Goal: Use online tool/utility: Utilize a website feature to perform a specific function

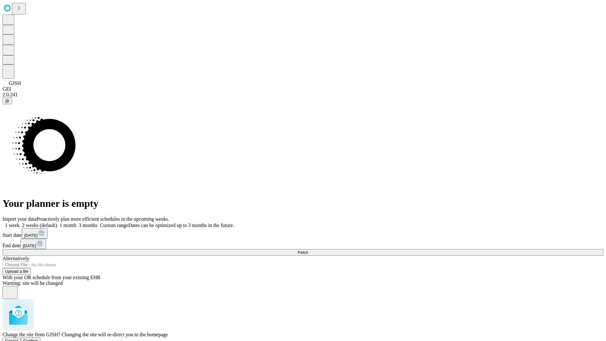
click at [38, 338] on span "Confirm" at bounding box center [30, 340] width 15 height 5
click at [57, 222] on label "2 weeks (default)" at bounding box center [39, 224] width 38 height 5
click at [308, 250] on span "Fetch" at bounding box center [302, 252] width 10 height 5
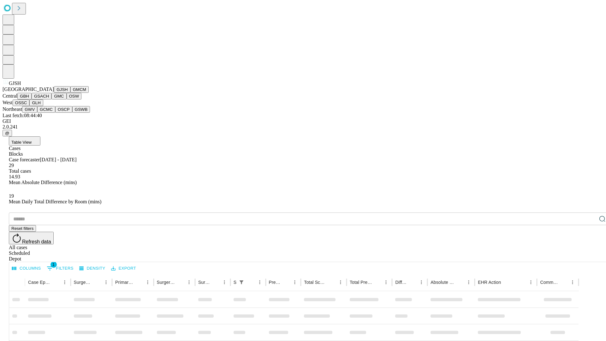
click at [70, 93] on button "GMCM" at bounding box center [79, 89] width 18 height 7
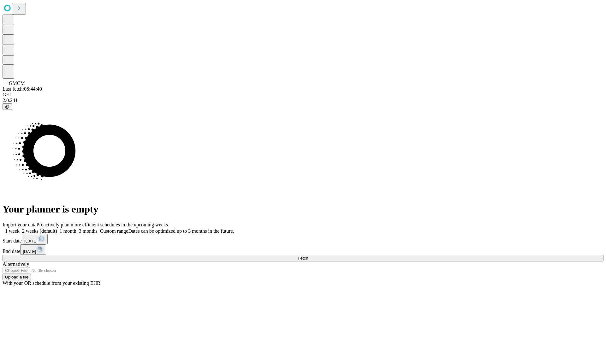
click at [308, 255] on span "Fetch" at bounding box center [302, 257] width 10 height 5
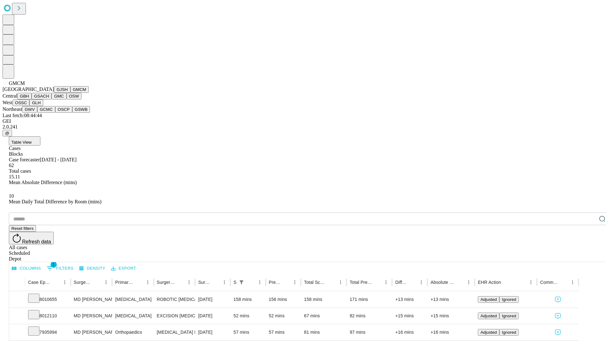
click at [32, 99] on button "GBH" at bounding box center [24, 96] width 14 height 7
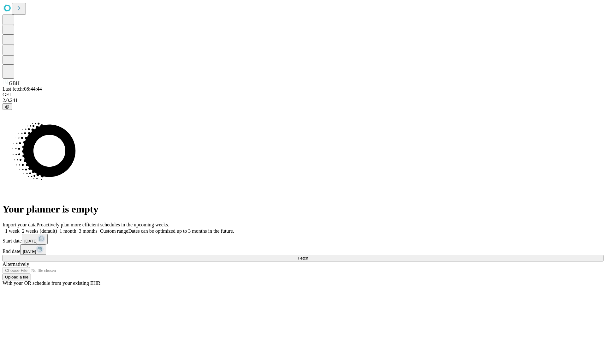
click at [57, 228] on label "2 weeks (default)" at bounding box center [39, 230] width 38 height 5
click at [308, 255] on span "Fetch" at bounding box center [302, 257] width 10 height 5
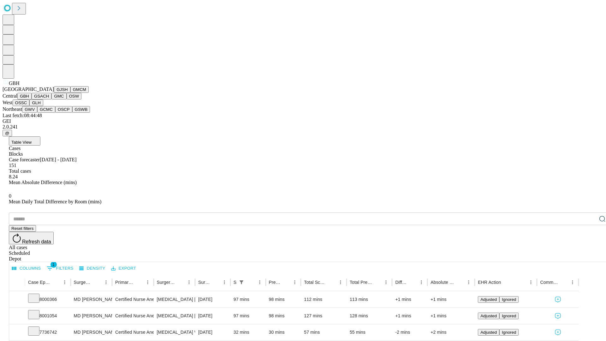
click at [49, 99] on button "GSACH" at bounding box center [42, 96] width 20 height 7
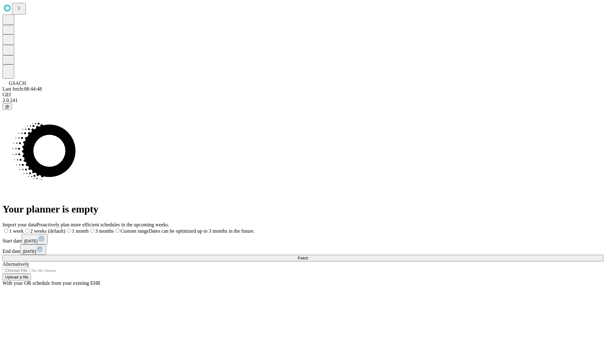
click at [65, 228] on label "2 weeks (default)" at bounding box center [45, 230] width 42 height 5
click at [308, 255] on span "Fetch" at bounding box center [302, 257] width 10 height 5
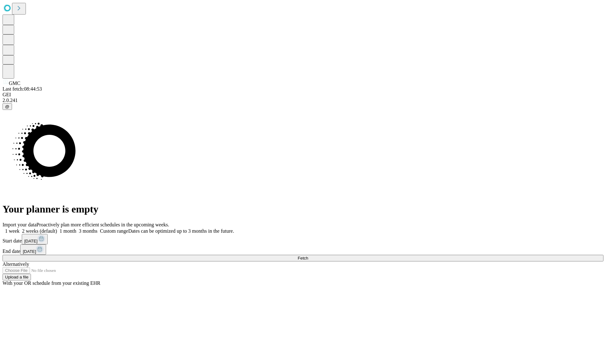
click at [308, 255] on span "Fetch" at bounding box center [302, 257] width 10 height 5
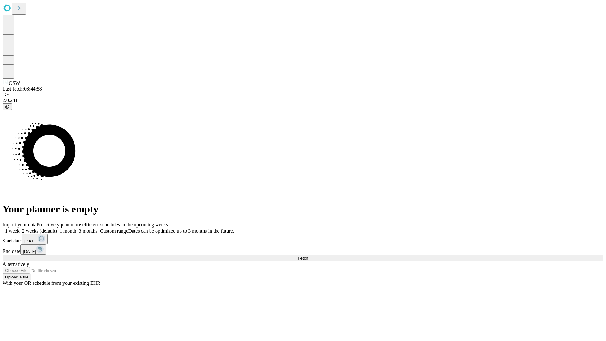
click at [308, 255] on span "Fetch" at bounding box center [302, 257] width 10 height 5
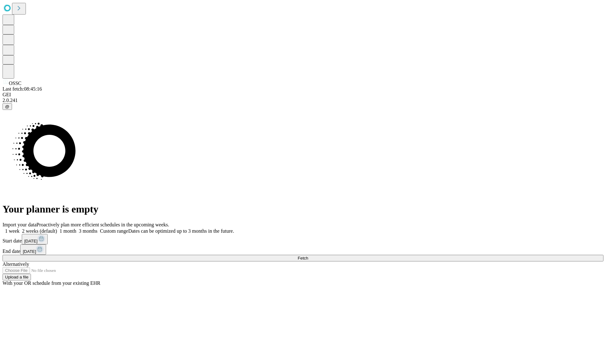
click at [57, 228] on label "2 weeks (default)" at bounding box center [39, 230] width 38 height 5
click at [308, 255] on span "Fetch" at bounding box center [302, 257] width 10 height 5
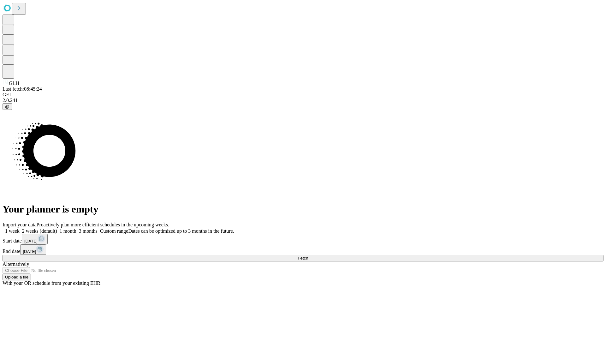
click at [57, 228] on label "2 weeks (default)" at bounding box center [39, 230] width 38 height 5
click at [308, 255] on span "Fetch" at bounding box center [302, 257] width 10 height 5
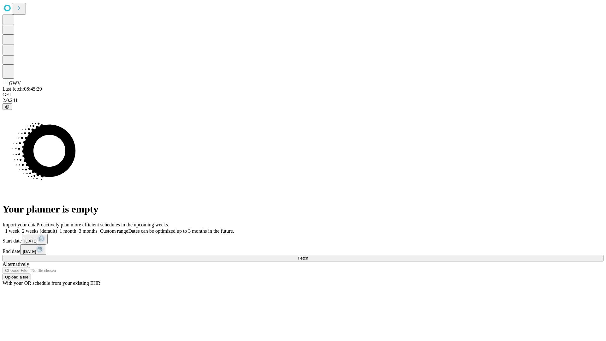
click at [57, 228] on label "2 weeks (default)" at bounding box center [39, 230] width 38 height 5
click at [308, 255] on span "Fetch" at bounding box center [302, 257] width 10 height 5
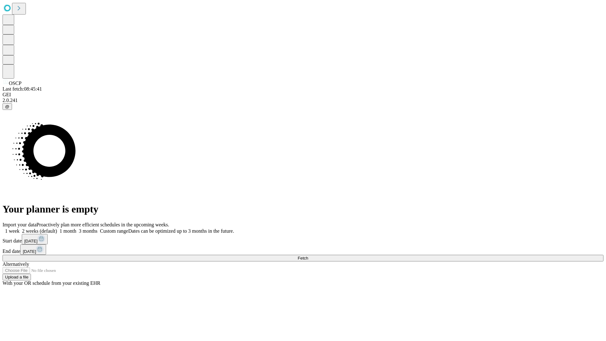
click at [57, 228] on label "2 weeks (default)" at bounding box center [39, 230] width 38 height 5
click at [308, 255] on span "Fetch" at bounding box center [302, 257] width 10 height 5
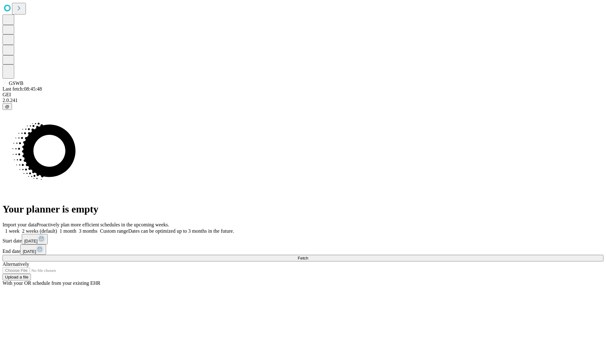
click at [57, 228] on label "2 weeks (default)" at bounding box center [39, 230] width 38 height 5
click at [308, 255] on span "Fetch" at bounding box center [302, 257] width 10 height 5
